Goal: Find specific page/section: Find specific page/section

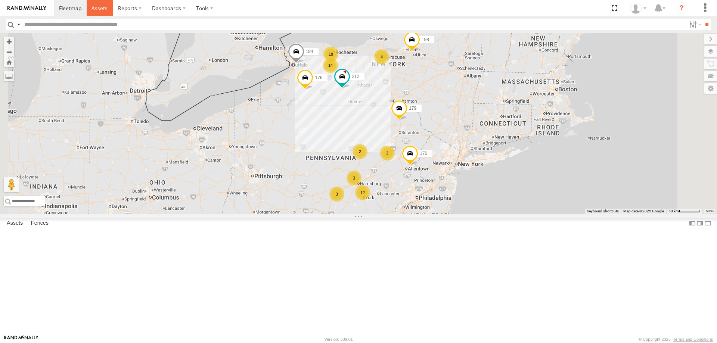
click at [100, 10] on span at bounding box center [100, 7] width 16 height 7
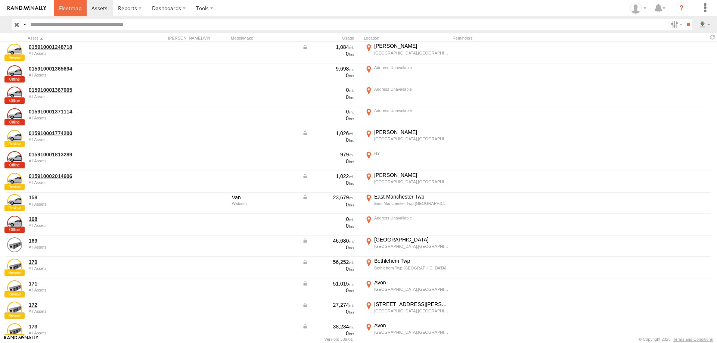
click at [72, 7] on span at bounding box center [70, 7] width 22 height 7
